Goal: Communication & Community: Share content

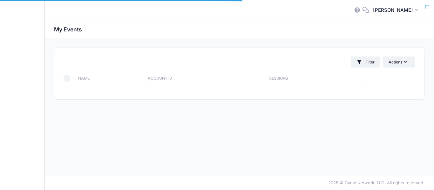
select select "10"
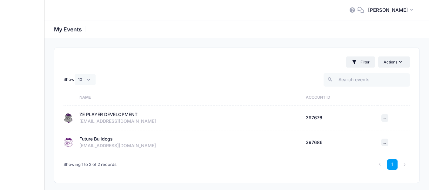
click at [101, 115] on div "ZE PLAYER DEVELOPMENT" at bounding box center [108, 114] width 58 height 7
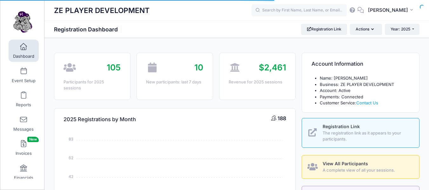
select select
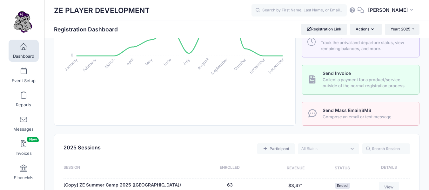
scroll to position [70, 0]
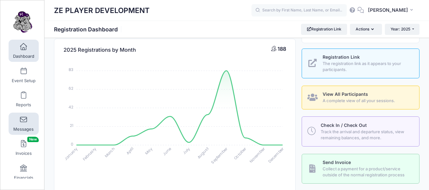
click at [23, 126] on link "Messages" at bounding box center [24, 124] width 30 height 22
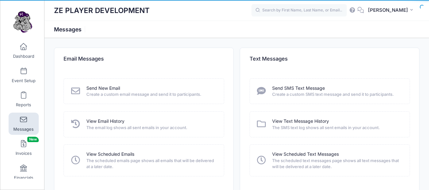
click at [96, 91] on span "Create a custom email message and send it to participants." at bounding box center [150, 94] width 129 height 6
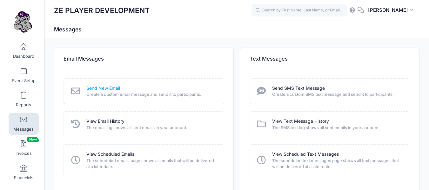
click at [98, 89] on link "Send New Email" at bounding box center [103, 88] width 34 height 7
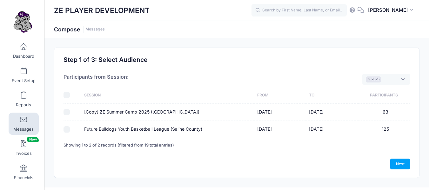
click at [73, 129] on div at bounding box center [71, 129] width 14 height 6
click at [387, 79] on span "× 2025" at bounding box center [386, 79] width 48 height 11
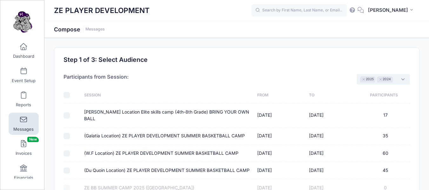
click at [394, 80] on textarea "Search" at bounding box center [395, 80] width 3 height 6
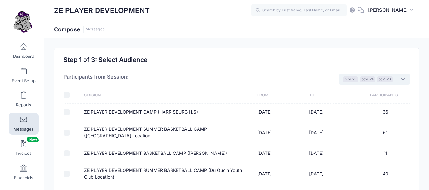
click at [399, 80] on span "× 2025 × 2024 × 2023" at bounding box center [374, 79] width 71 height 11
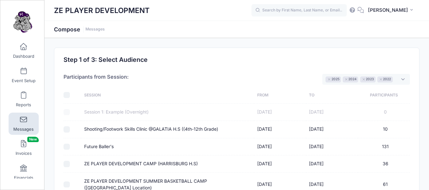
click at [77, 148] on div at bounding box center [71, 147] width 14 height 6
click at [64, 147] on input "Future Baller's" at bounding box center [67, 147] width 6 height 6
click at [68, 147] on input "Future Baller's" at bounding box center [67, 147] width 6 height 6
checkbox input "true"
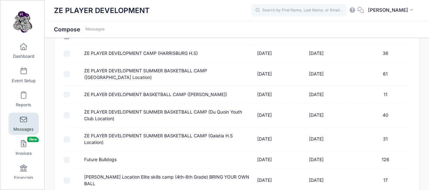
scroll to position [121, 0]
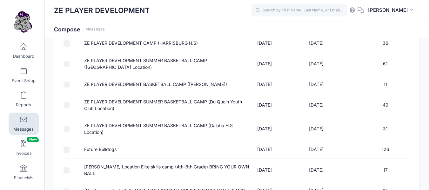
click at [69, 150] on input "Future Bulldogs" at bounding box center [67, 150] width 6 height 6
checkbox input "true"
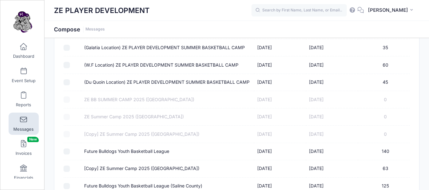
scroll to position [279, 0]
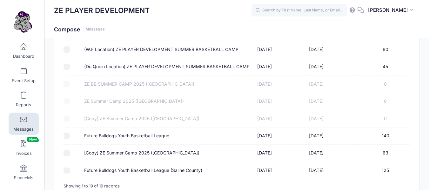
click at [69, 133] on input "Future Bulldogs Youth Basketball League" at bounding box center [67, 136] width 6 height 6
checkbox input "true"
click at [71, 168] on div at bounding box center [71, 171] width 14 height 6
click at [70, 162] on td at bounding box center [72, 170] width 17 height 17
click at [69, 168] on input "Future Bulldogs Youth Basketball League (Saline County)" at bounding box center [67, 171] width 6 height 6
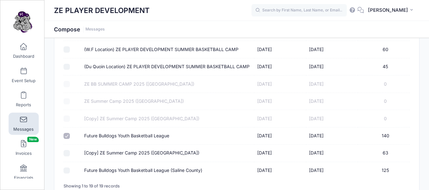
checkbox input "true"
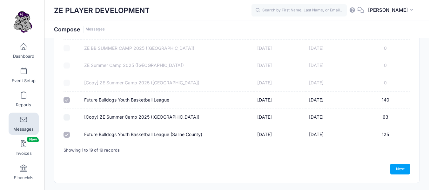
scroll to position [326, 0]
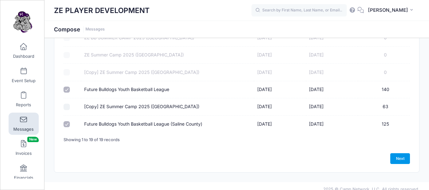
click at [399, 153] on link "Next" at bounding box center [400, 158] width 20 height 11
select select "50"
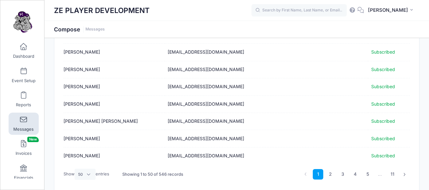
scroll to position [839, 0]
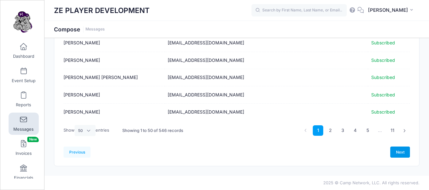
click at [395, 154] on link "Next" at bounding box center [400, 152] width 20 height 11
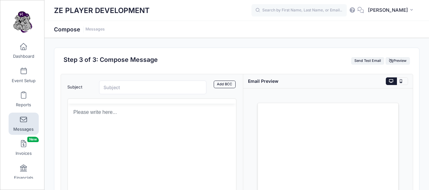
scroll to position [0, 0]
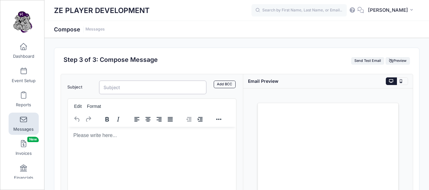
click at [118, 89] on input "Subject" at bounding box center [153, 88] width 108 height 14
type input "**** DEADLINE NEARING*** SIGN UP [DATE]"
click at [79, 140] on html at bounding box center [152, 135] width 168 height 17
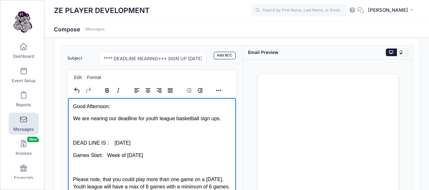
scroll to position [36, 0]
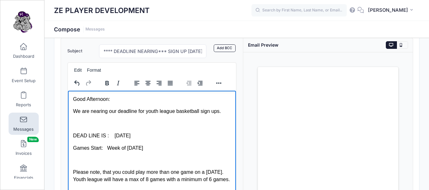
click at [148, 147] on p "Games Start: Week of [DATE]" at bounding box center [152, 148] width 158 height 7
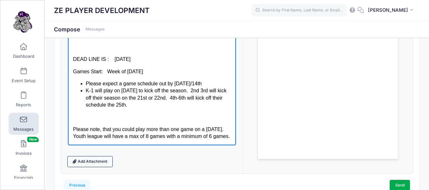
scroll to position [112, 0]
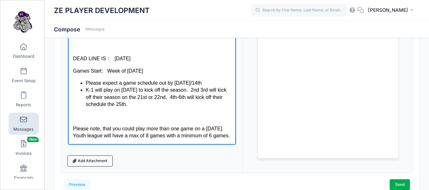
click at [89, 136] on p "Please note, that you could play more than one game on a [DATE]. Youth league w…" at bounding box center [152, 132] width 158 height 14
click at [97, 137] on p "Please note, that you could play more than one game on a [DATE]. Youth league w…" at bounding box center [152, 132] width 158 height 14
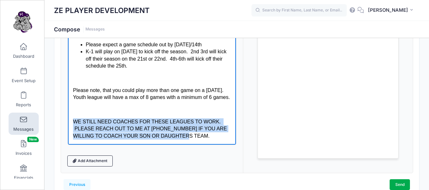
scroll to position [47, 0]
drag, startPoint x: 73, startPoint y: 127, endPoint x: 174, endPoint y: 143, distance: 102.6
click at [174, 143] on html "Good Afternoon: We are nearing our deadline for youth league basketball sign up…" at bounding box center [152, 60] width 168 height 170
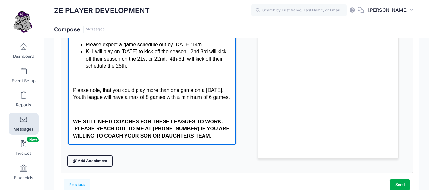
click at [176, 116] on body "Good Afternoon: We are nearing our deadline for youth league basketball sign up…" at bounding box center [152, 59] width 158 height 159
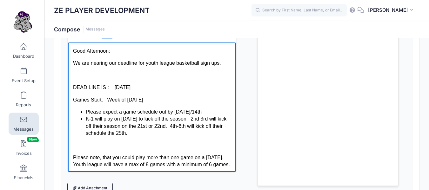
scroll to position [85, 0]
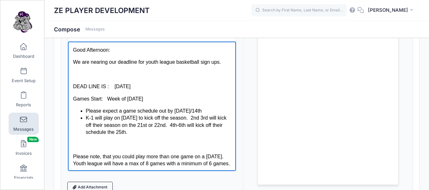
drag, startPoint x: 74, startPoint y: 85, endPoint x: 150, endPoint y: 97, distance: 77.1
click at [150, 97] on body "Good Afternoon: We are nearing our deadline for youth league basketball sign up…" at bounding box center [152, 125] width 158 height 159
click at [176, 84] on p "DEAD LINE IS : [DATE]" at bounding box center [152, 86] width 158 height 7
click at [222, 61] on p "We are nearing our deadline for youth league basketball sign ups." at bounding box center [152, 61] width 158 height 7
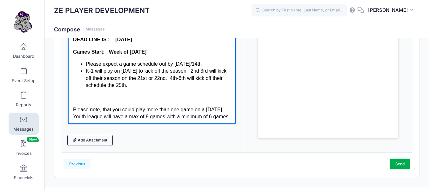
scroll to position [137, 0]
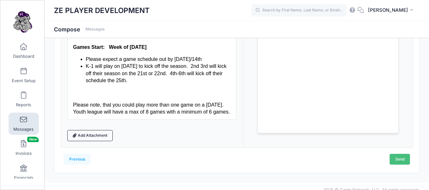
click at [402, 159] on link "Send" at bounding box center [400, 159] width 20 height 11
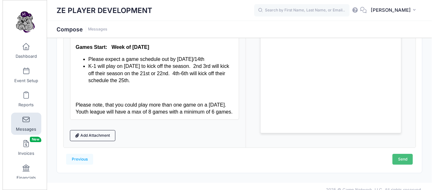
scroll to position [0, 0]
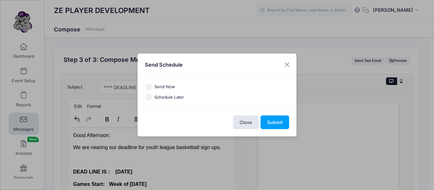
click at [169, 87] on label "Send Now" at bounding box center [164, 87] width 21 height 6
click at [152, 87] on input "Send Now" at bounding box center [148, 87] width 7 height 7
radio input "true"
click at [273, 123] on button "Submit" at bounding box center [274, 123] width 29 height 14
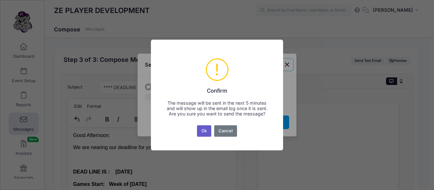
click at [203, 133] on button "Ok" at bounding box center [204, 130] width 15 height 11
